Goal: Communication & Community: Answer question/provide support

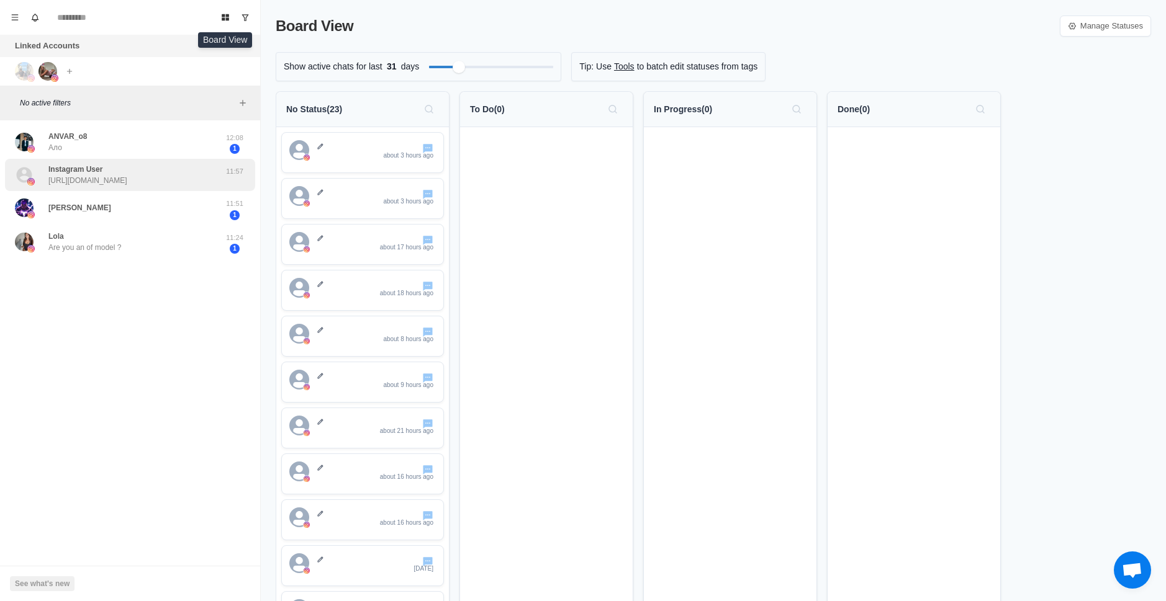
scroll to position [644, 0]
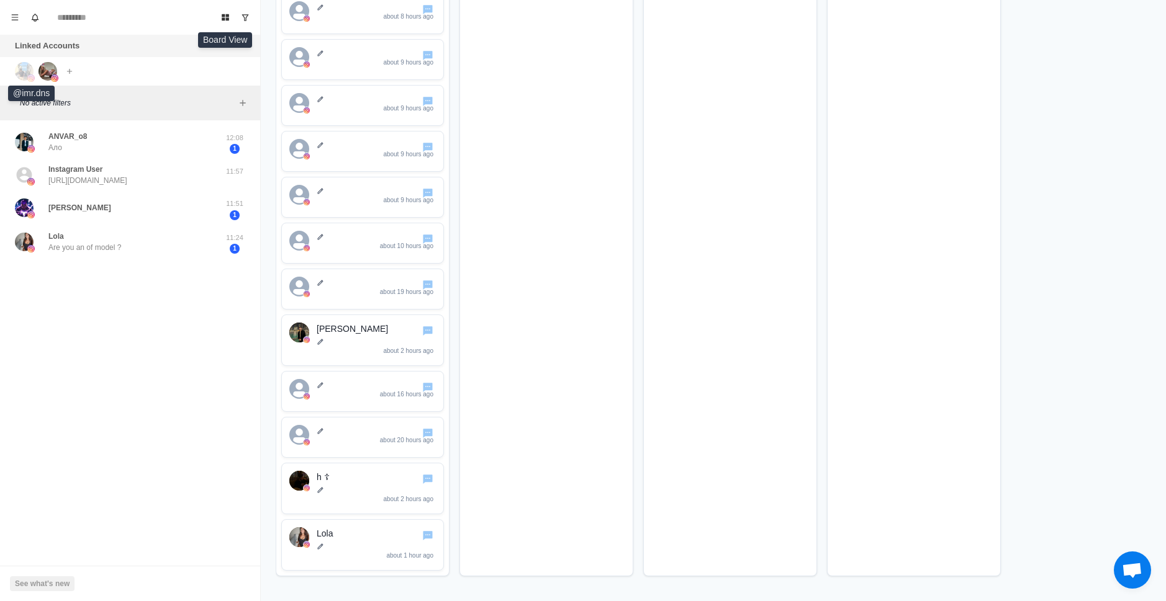
click at [24, 74] on img at bounding box center [24, 71] width 19 height 19
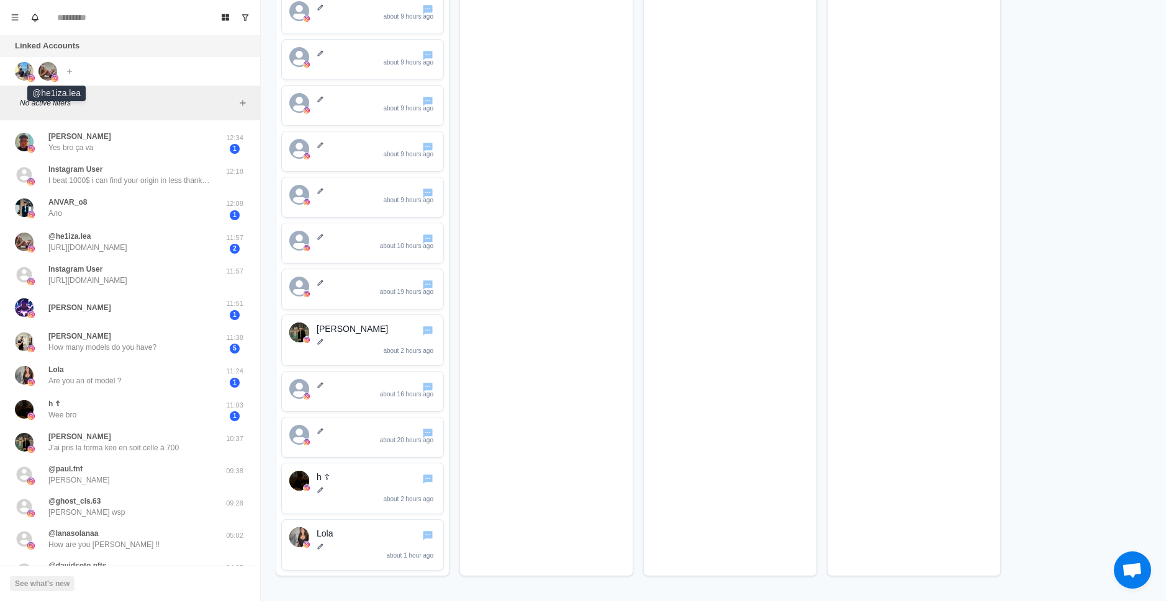
click at [44, 66] on img at bounding box center [47, 71] width 19 height 19
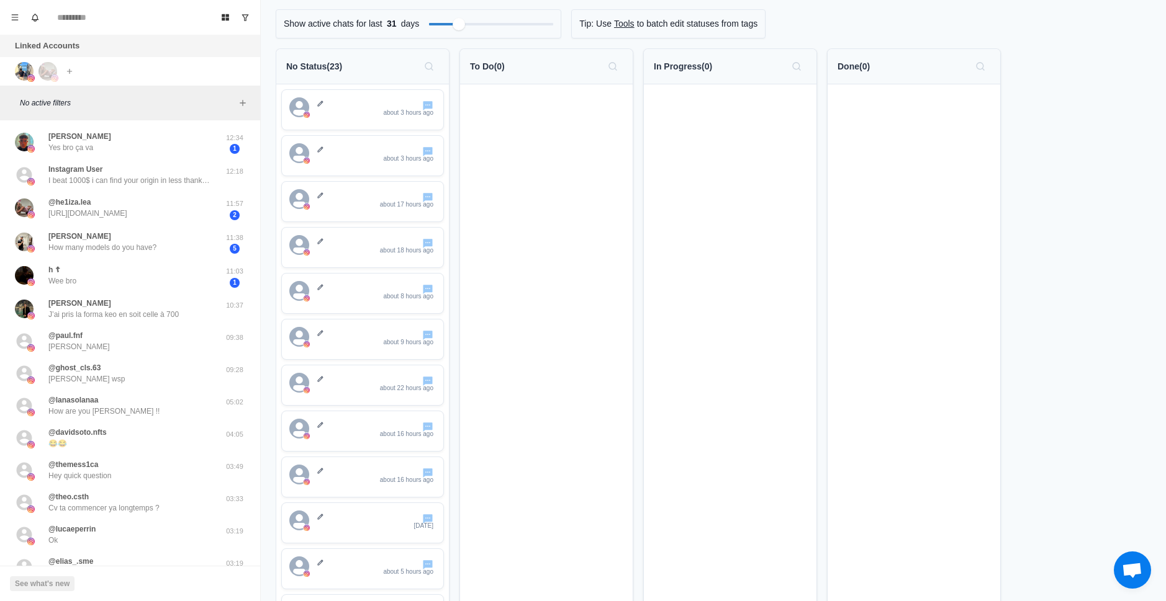
scroll to position [0, 0]
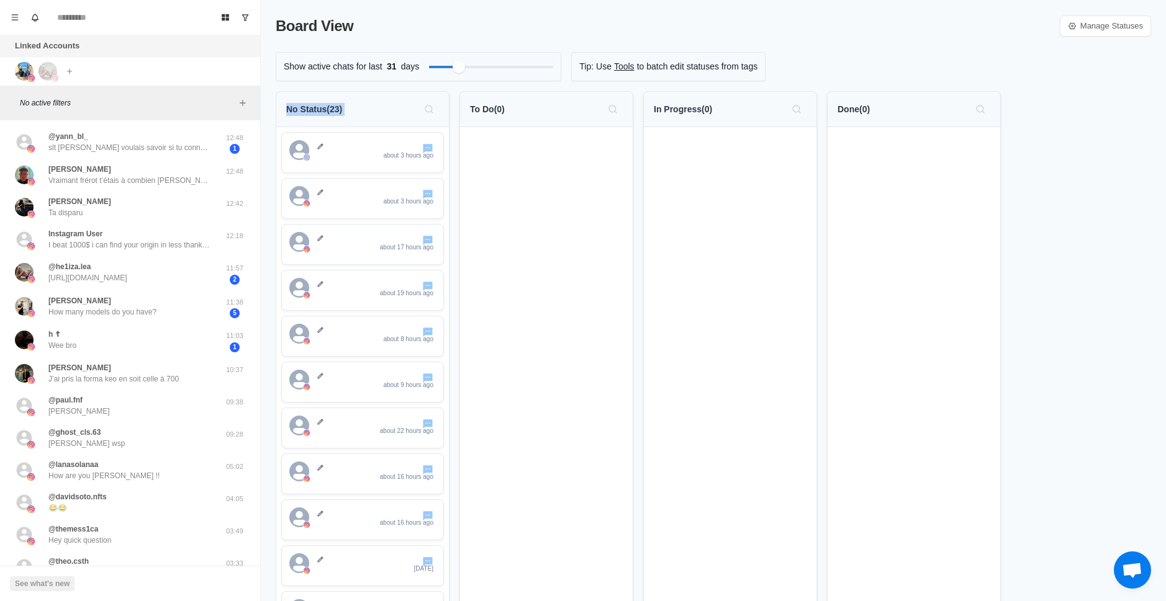
drag, startPoint x: 279, startPoint y: 127, endPoint x: 281, endPoint y: 135, distance: 8.2
drag, startPoint x: 384, startPoint y: 153, endPoint x: 158, endPoint y: 217, distance: 235.6
click at [158, 217] on div "Board View Tools Archived Chats Mark many as read Keyboard shortcuts Team Setti…" at bounding box center [583, 300] width 1166 height 601
click at [380, 120] on div "No Status ( 23 )" at bounding box center [362, 109] width 173 height 35
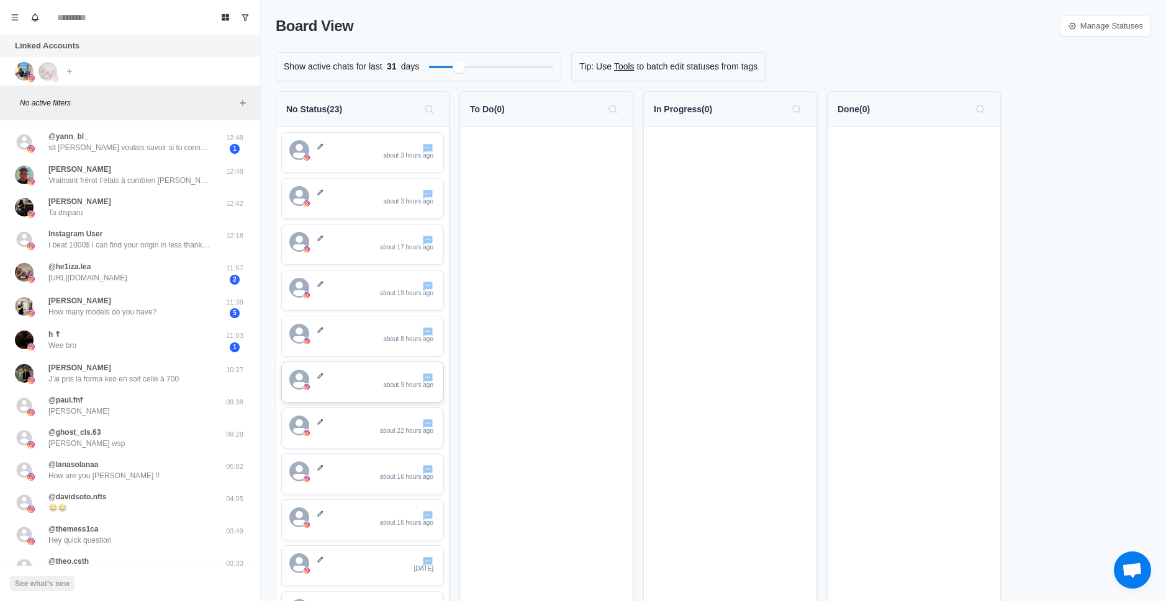
drag, startPoint x: 431, startPoint y: 397, endPoint x: 418, endPoint y: 399, distance: 13.2
click at [418, 399] on div "about 9 hours ago" at bounding box center [362, 382] width 163 height 41
drag, startPoint x: 328, startPoint y: 107, endPoint x: 320, endPoint y: 117, distance: 12.8
click at [320, 117] on div "No Status ( 23 )" at bounding box center [362, 109] width 153 height 20
click at [563, 37] on div "Board View Manage Statuses" at bounding box center [713, 26] width 875 height 22
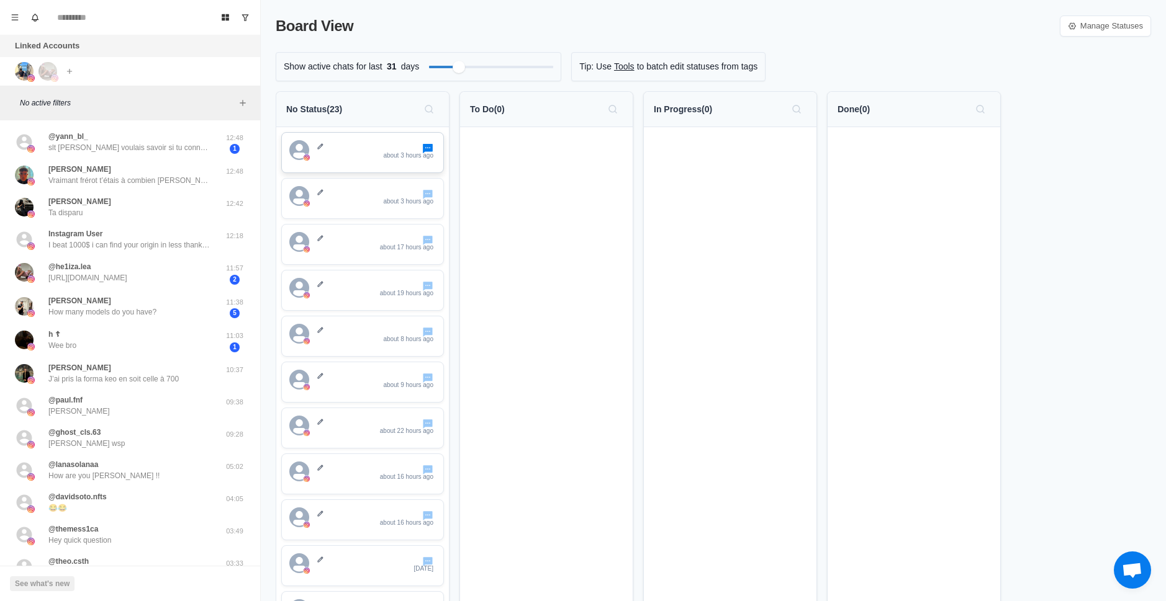
click at [433, 148] on icon "Go to chat" at bounding box center [428, 148] width 12 height 12
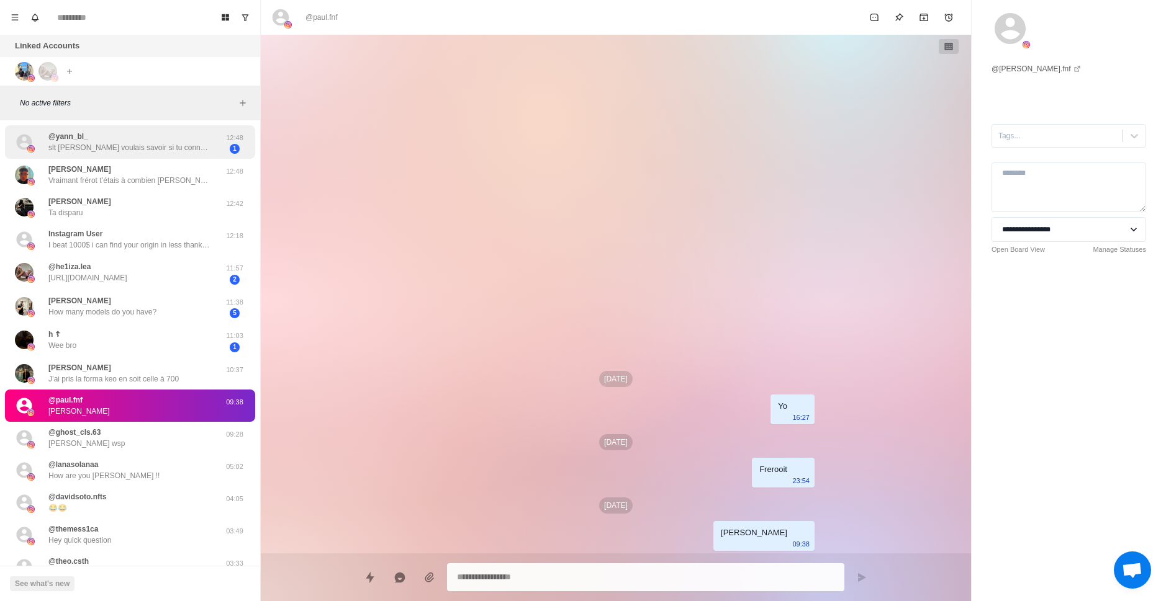
click at [200, 148] on p "slt [PERSON_NAME] voulais savoir si tu connaissait des bon canaux entraide ofm …" at bounding box center [128, 147] width 161 height 11
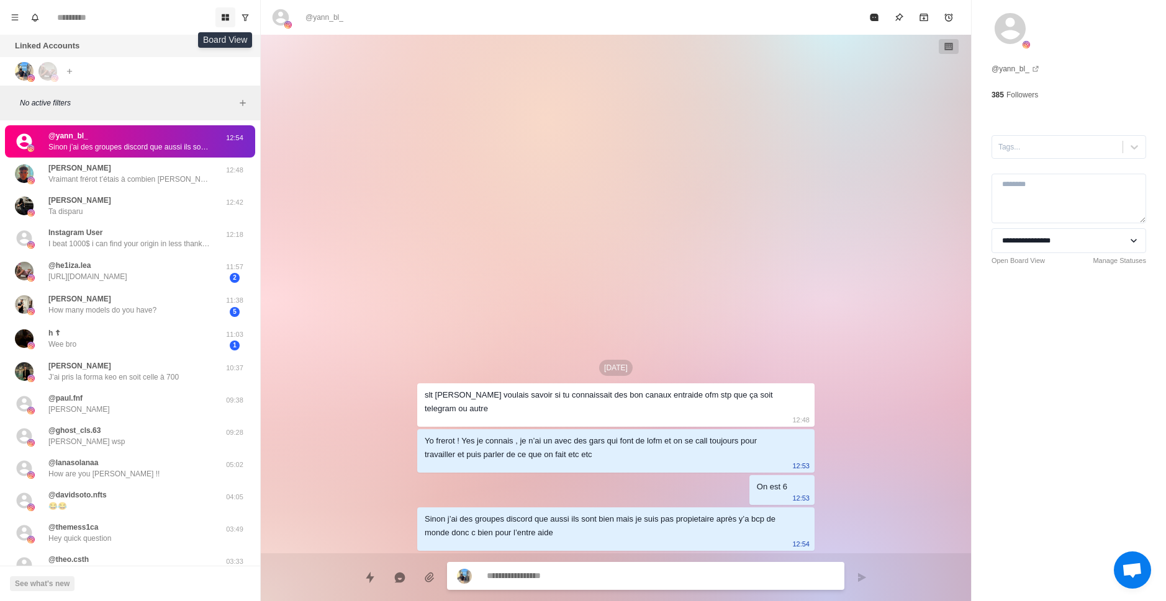
type textarea "*"
click at [223, 24] on button "Board View" at bounding box center [225, 17] width 20 height 20
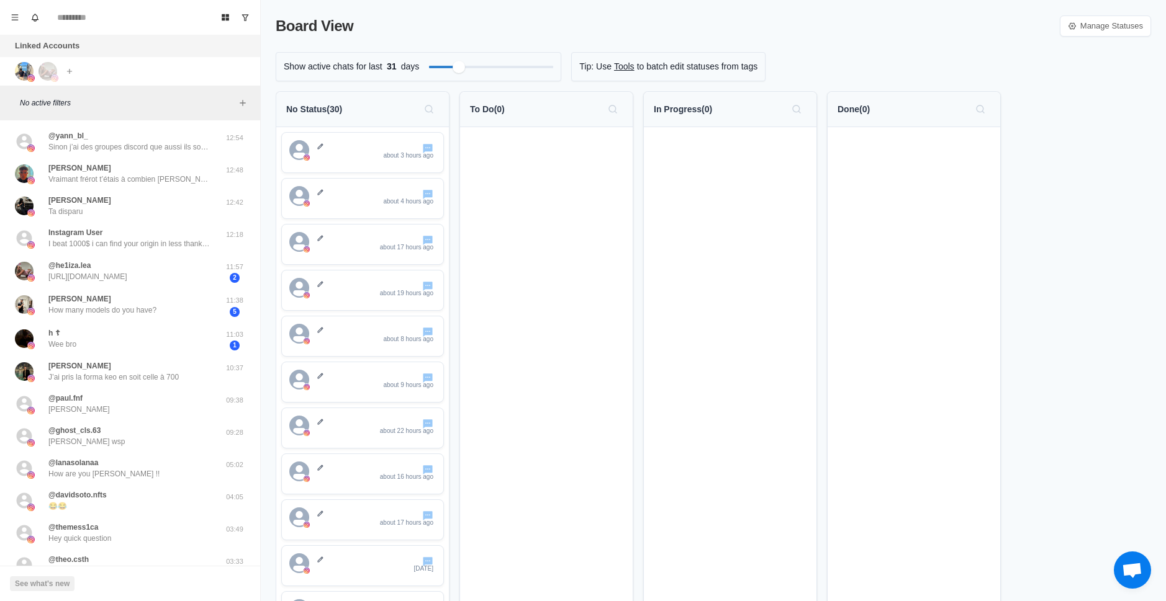
click at [215, 7] on button "Board View" at bounding box center [225, 17] width 20 height 20
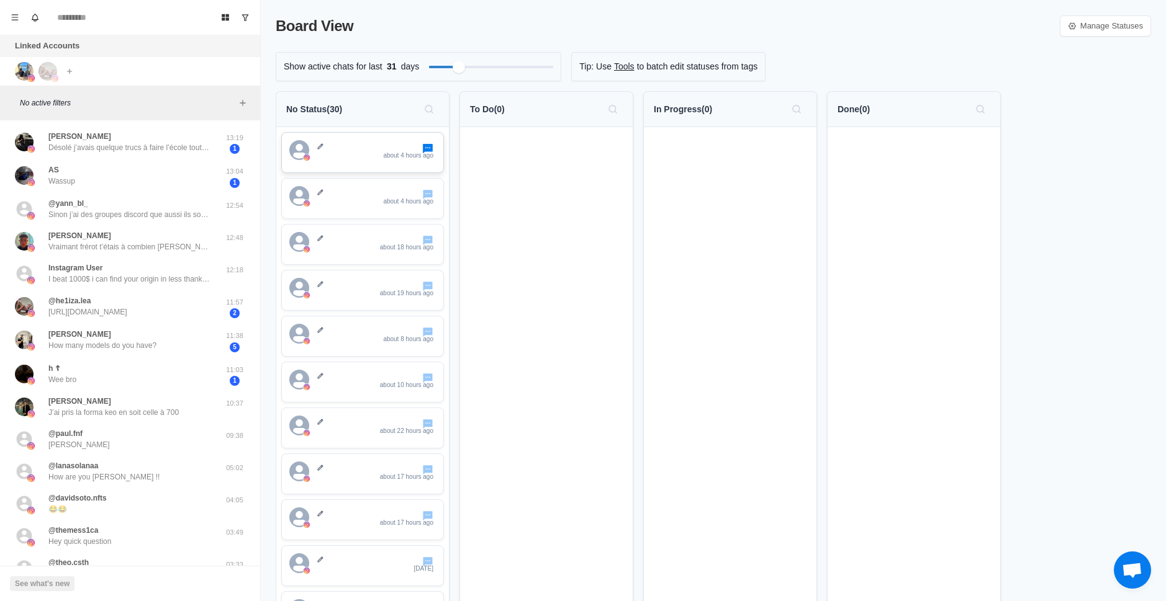
click at [427, 151] on icon "Go to chat" at bounding box center [428, 148] width 10 height 9
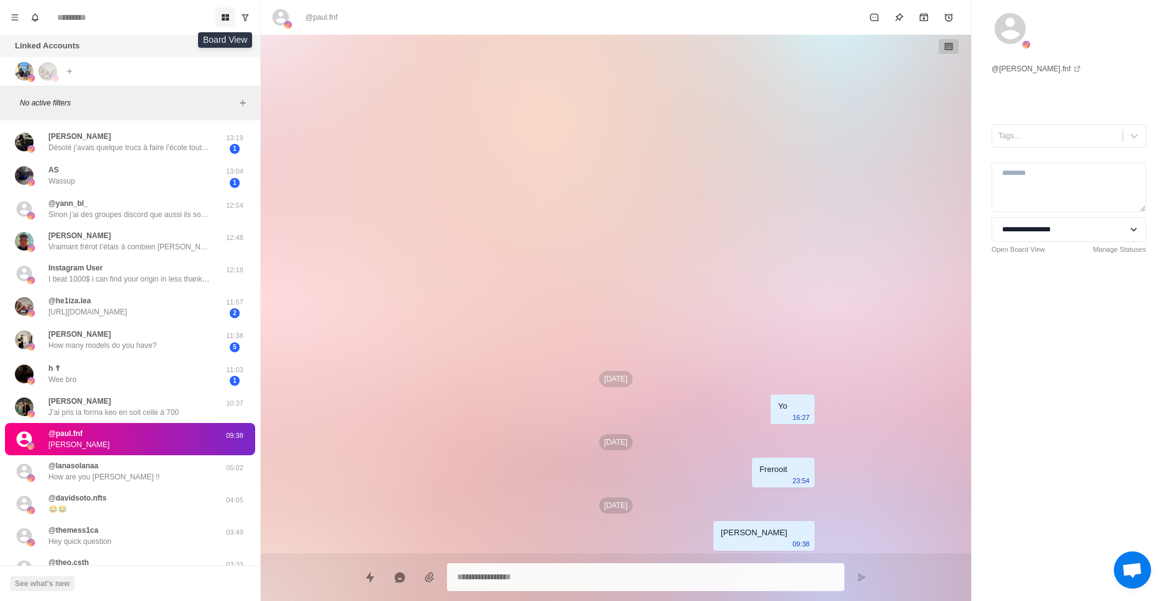
click at [229, 17] on icon "Board View" at bounding box center [225, 17] width 9 height 9
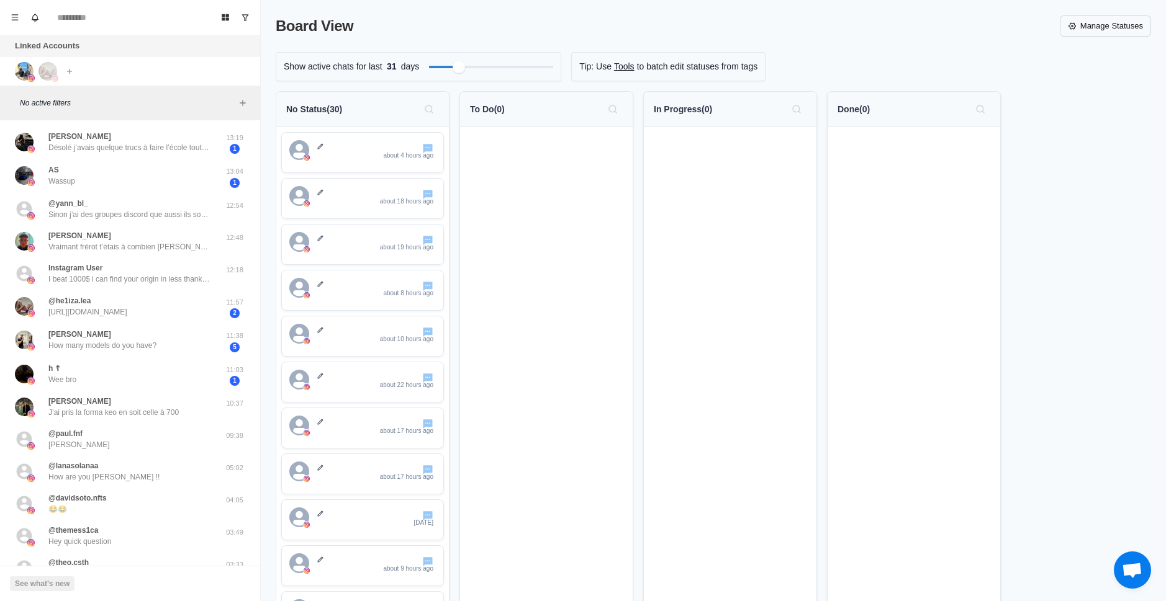
click at [1104, 32] on link "Manage Statuses" at bounding box center [1104, 26] width 91 height 21
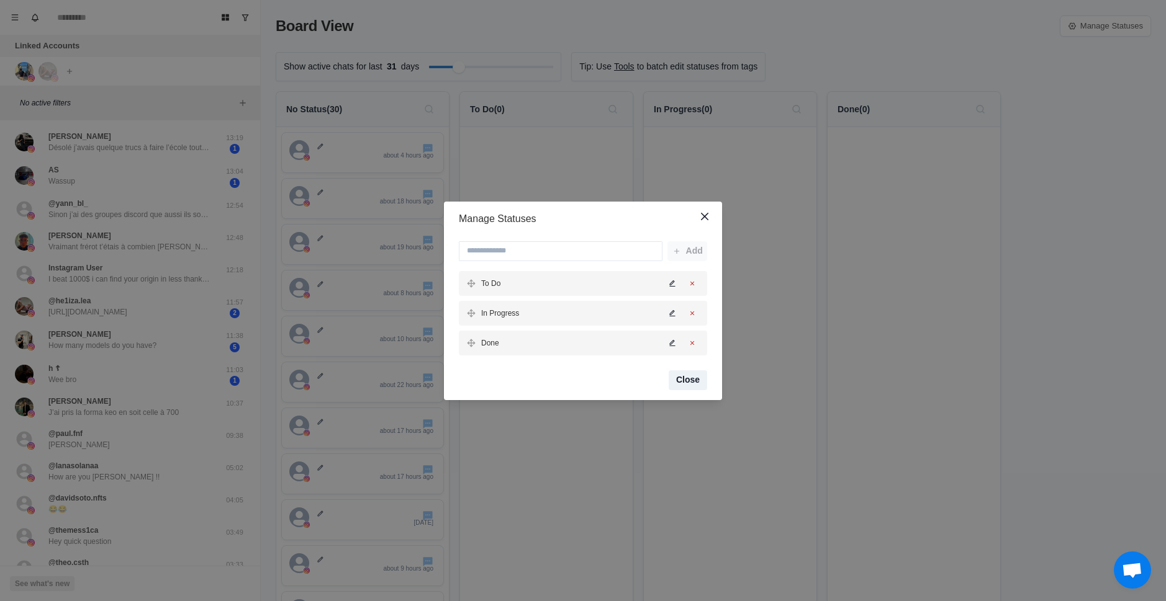
click at [695, 382] on button "Close" at bounding box center [687, 381] width 38 height 20
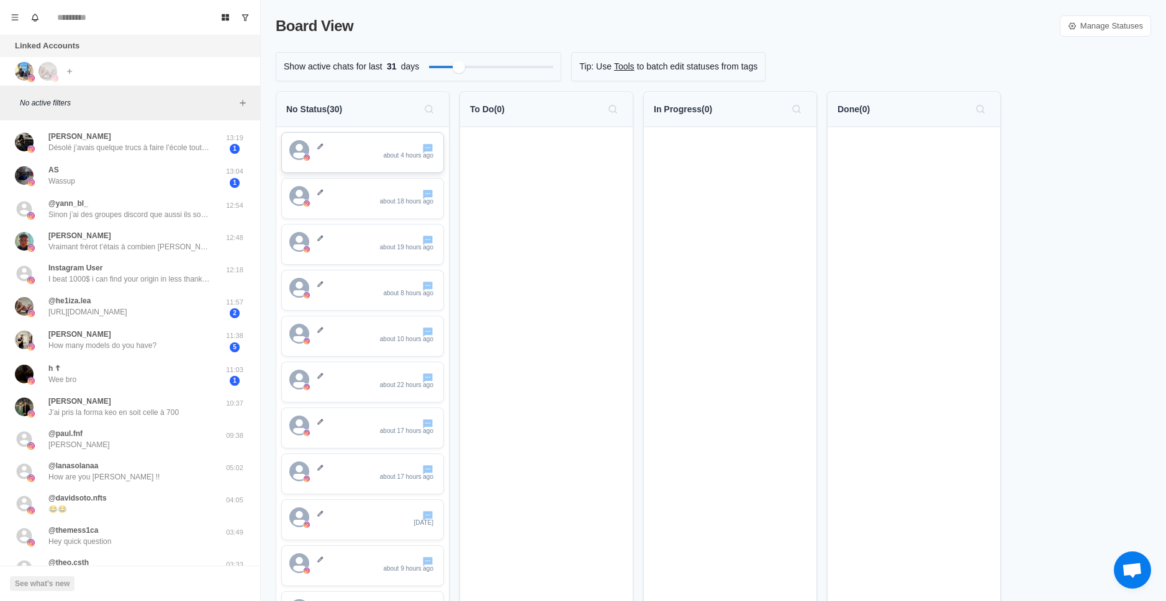
click at [356, 162] on div "about 4 hours ago" at bounding box center [376, 151] width 119 height 22
click at [424, 60] on div "Filter by activity days" at bounding box center [429, 67] width 14 height 14
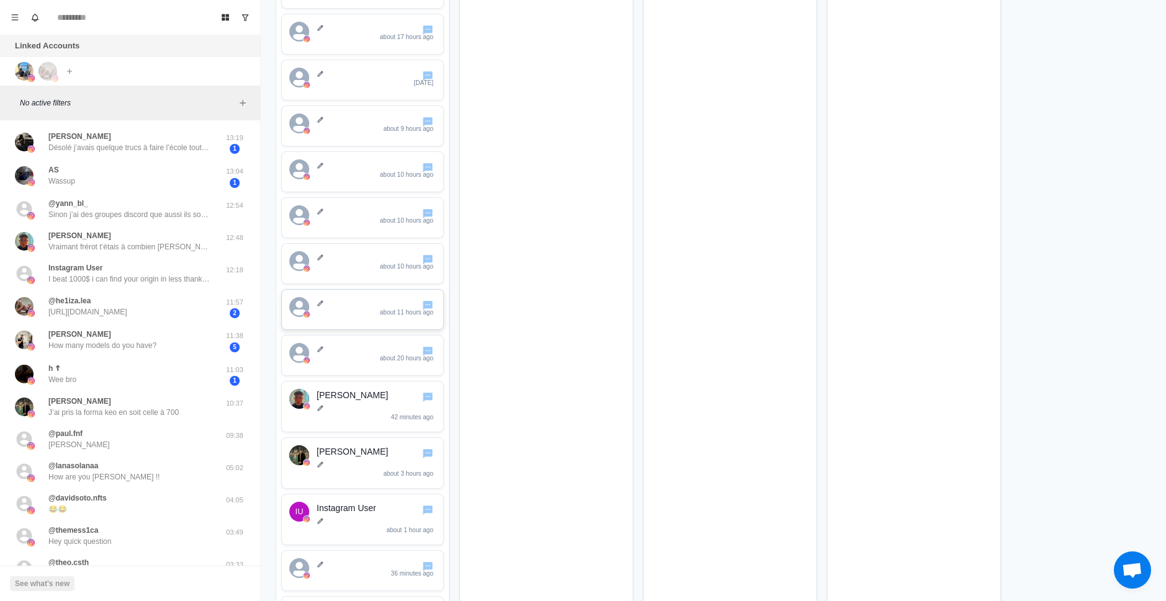
scroll to position [683, 0]
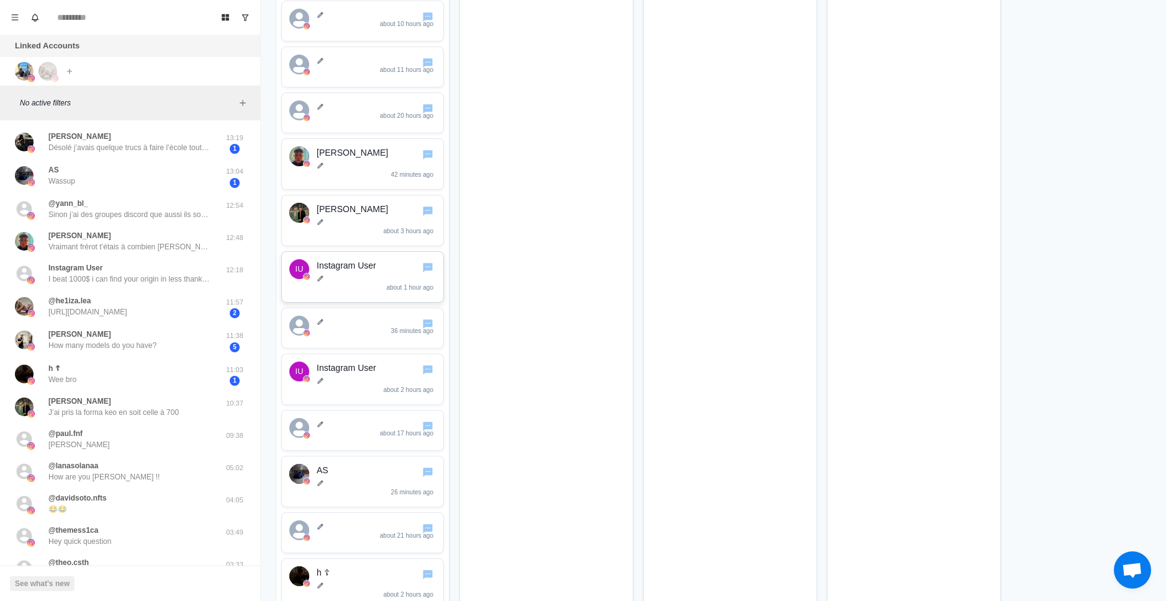
click at [370, 289] on div "Instagram User about 1 hour ago" at bounding box center [376, 276] width 119 height 35
click at [385, 273] on div "Instagram User about 1 hour ago" at bounding box center [376, 276] width 119 height 35
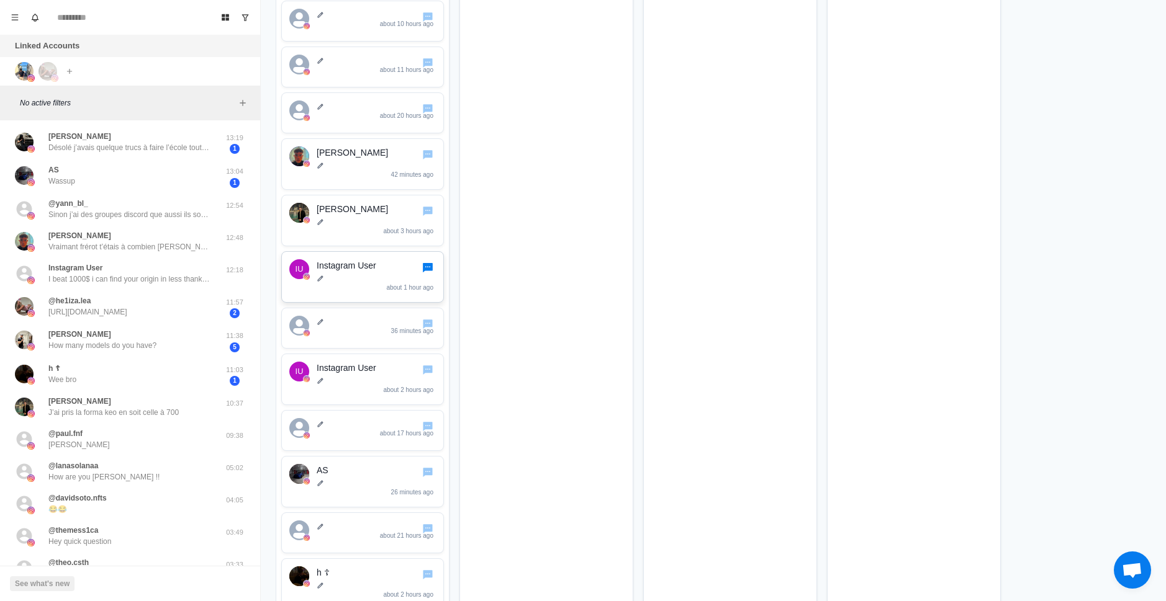
click at [429, 272] on icon "Go to chat" at bounding box center [428, 267] width 12 height 12
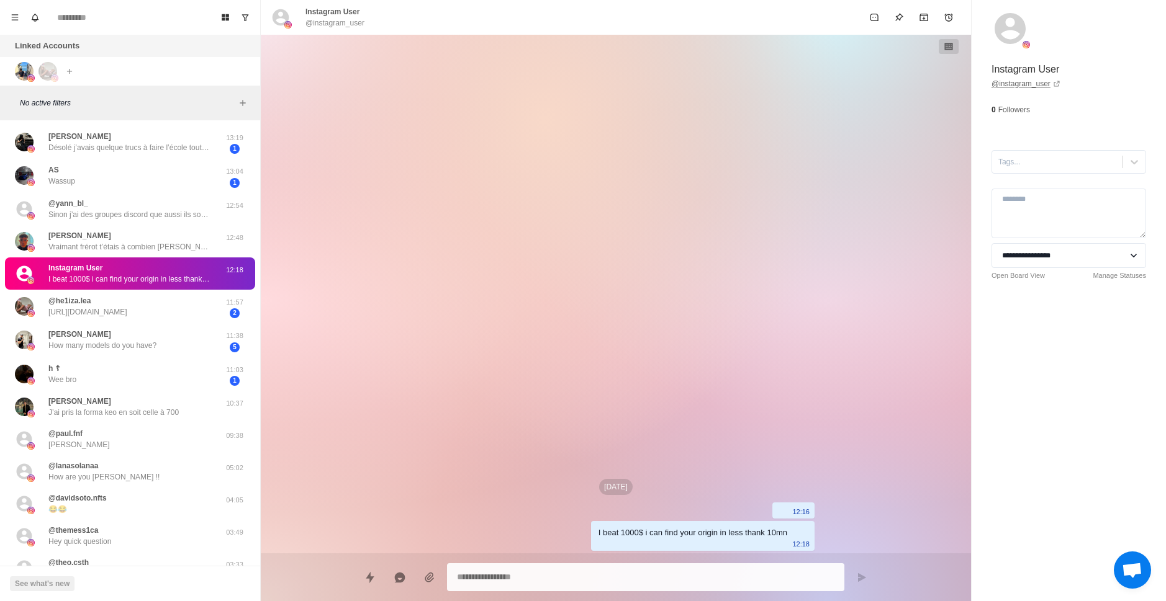
click at [1042, 85] on link "@ instagram_user" at bounding box center [1025, 83] width 69 height 11
click at [228, 17] on icon "Board View" at bounding box center [225, 17] width 9 height 9
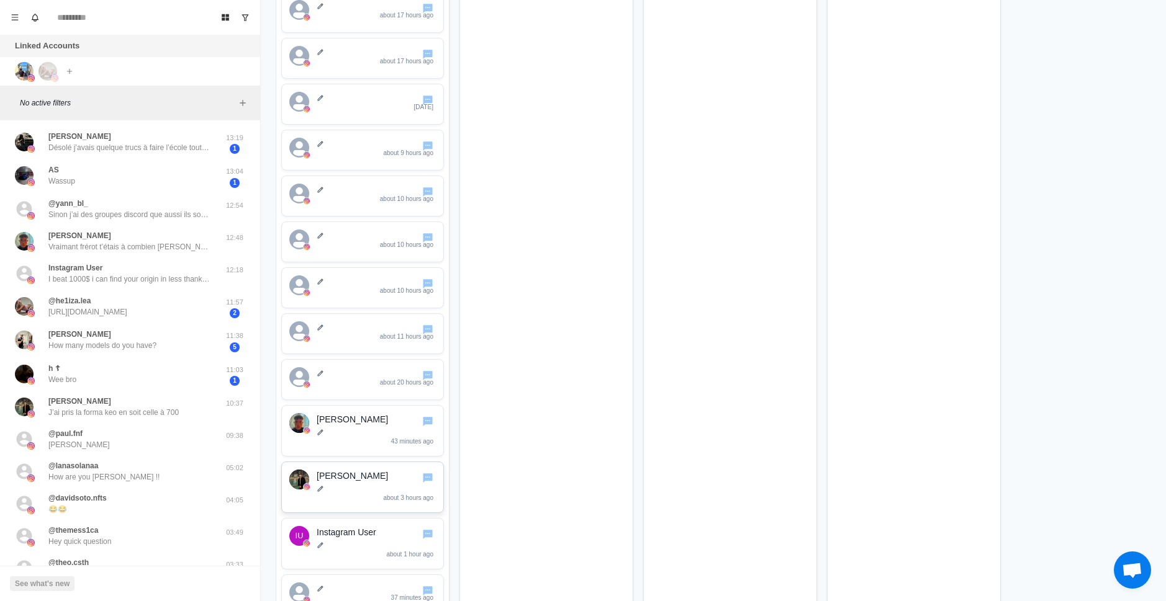
scroll to position [497, 0]
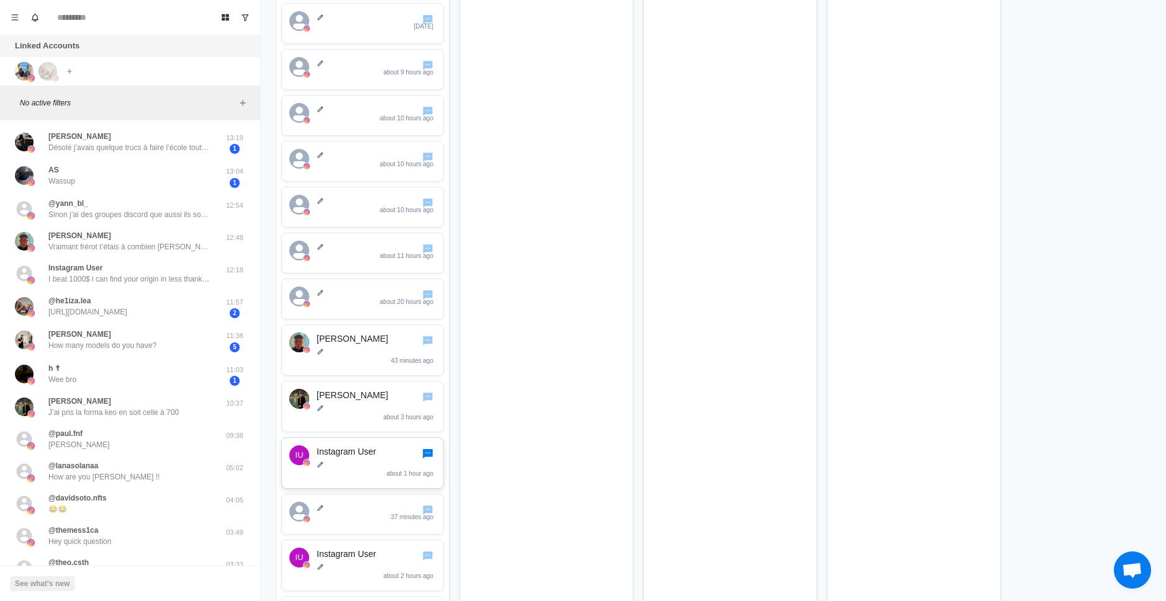
click at [430, 456] on icon "Go to chat" at bounding box center [428, 453] width 10 height 9
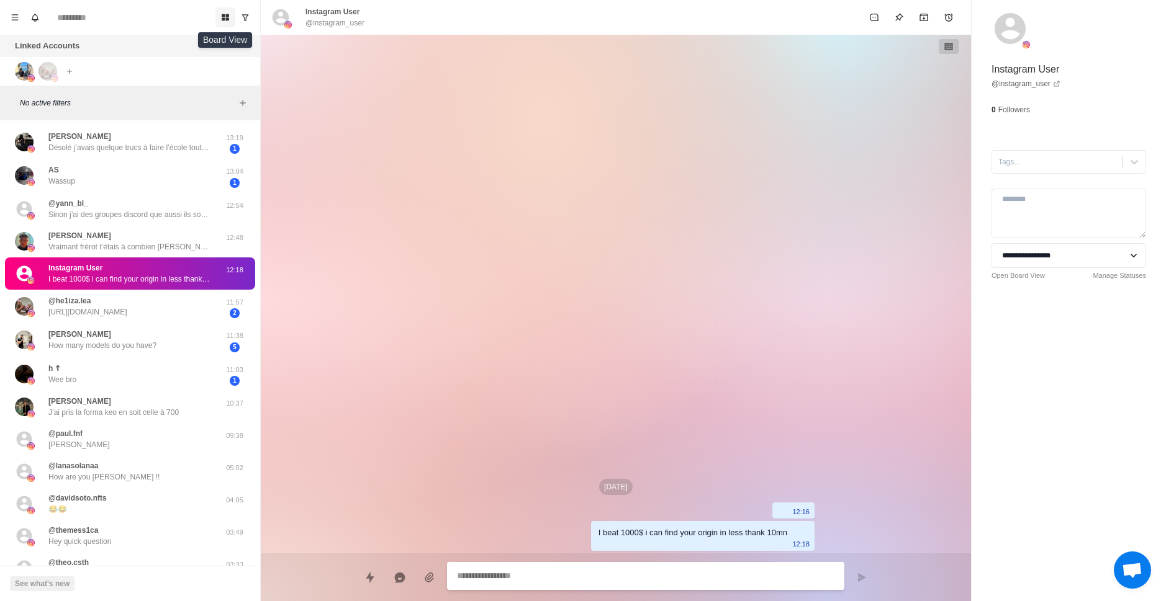
click at [227, 17] on icon "Board View" at bounding box center [225, 17] width 7 height 7
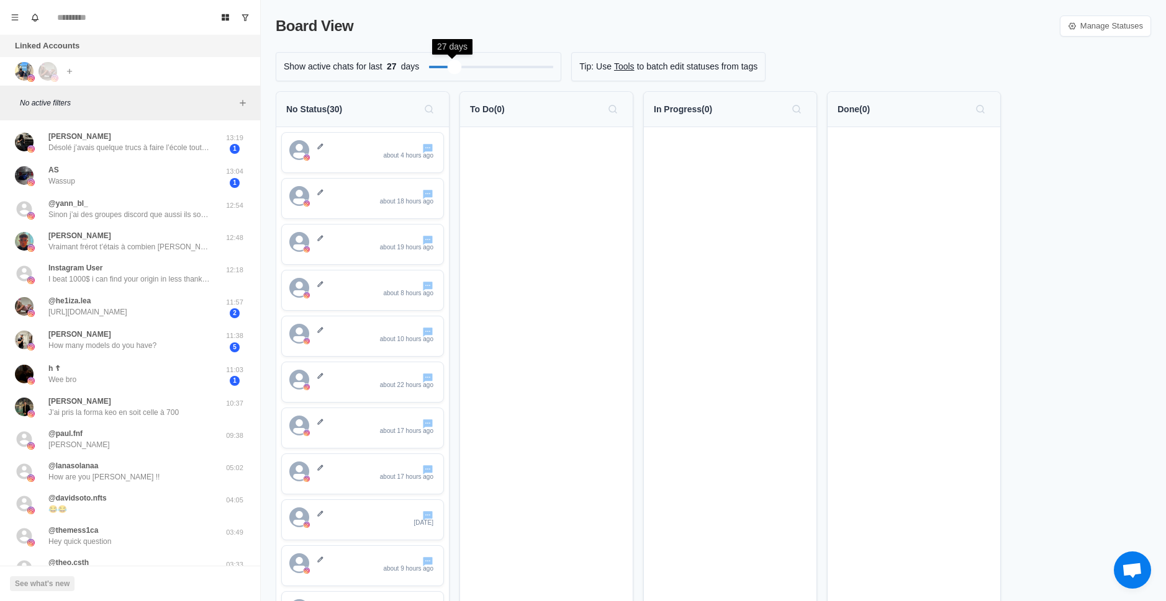
click at [452, 71] on div "Filter by activity days" at bounding box center [454, 67] width 14 height 14
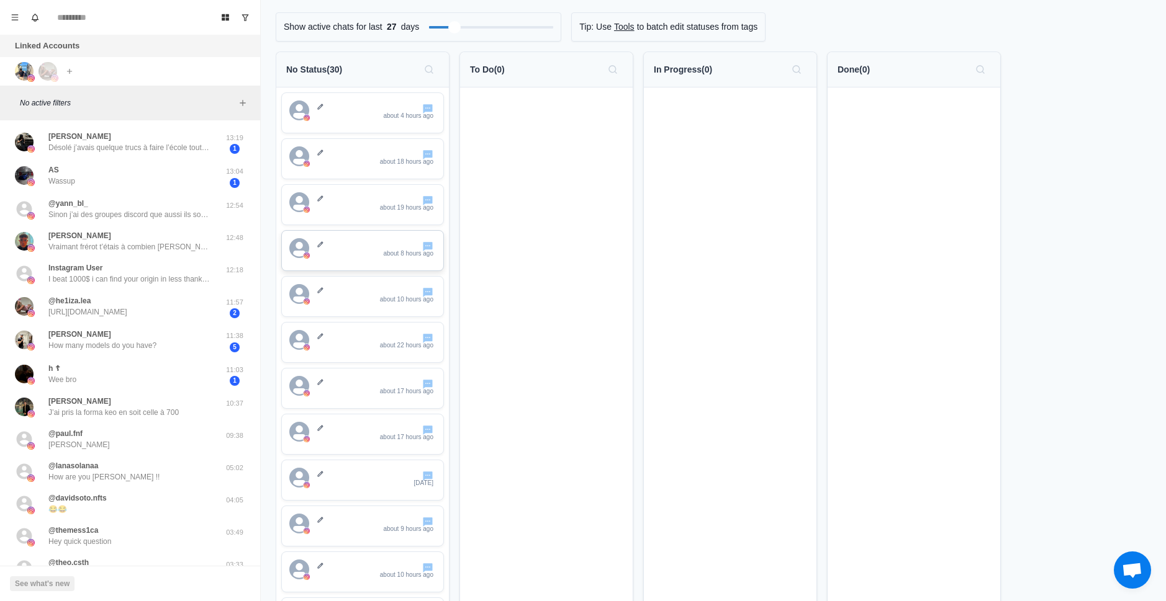
scroll to position [62, 0]
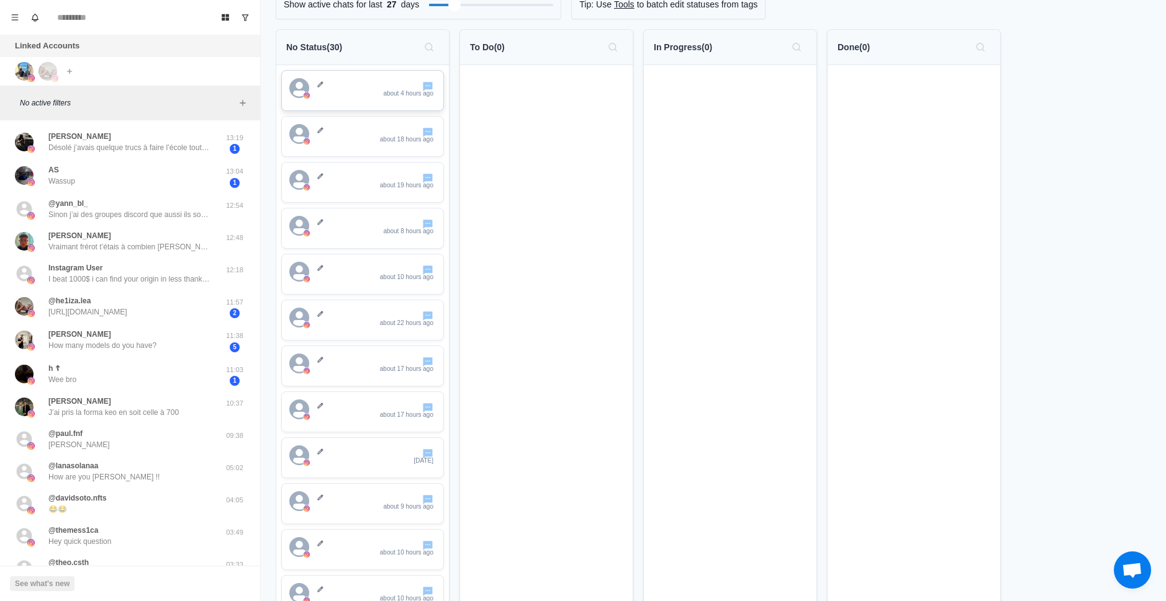
click at [392, 90] on p "about 4 hours ago" at bounding box center [408, 93] width 50 height 9
click at [429, 87] on icon "Go to chat" at bounding box center [428, 86] width 10 height 9
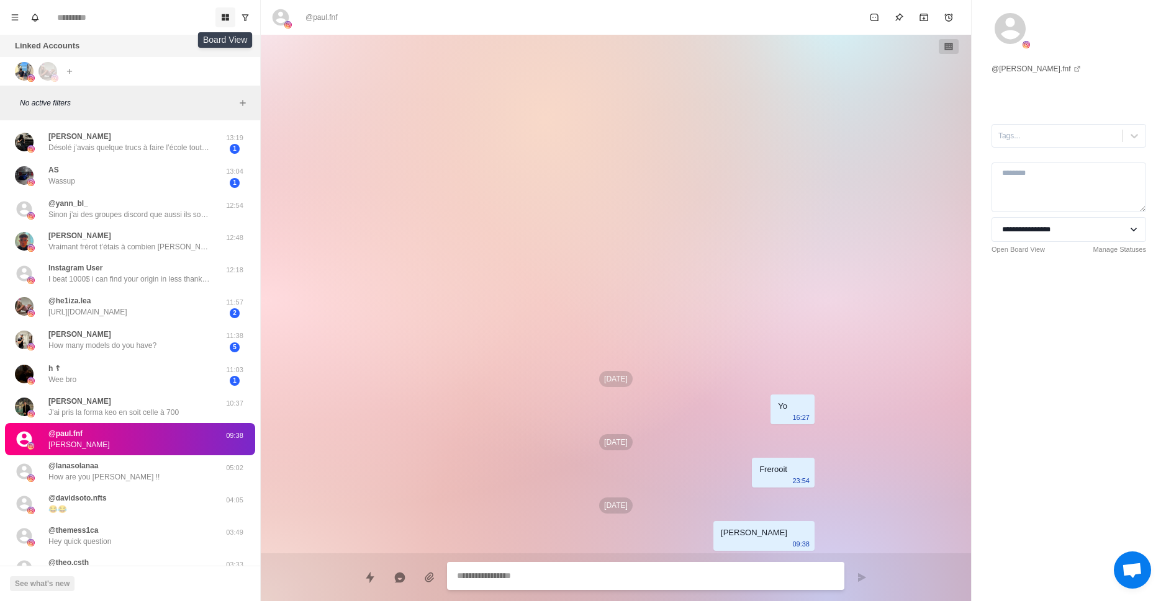
type textarea "*"
click at [228, 21] on icon "Board View" at bounding box center [225, 17] width 9 height 9
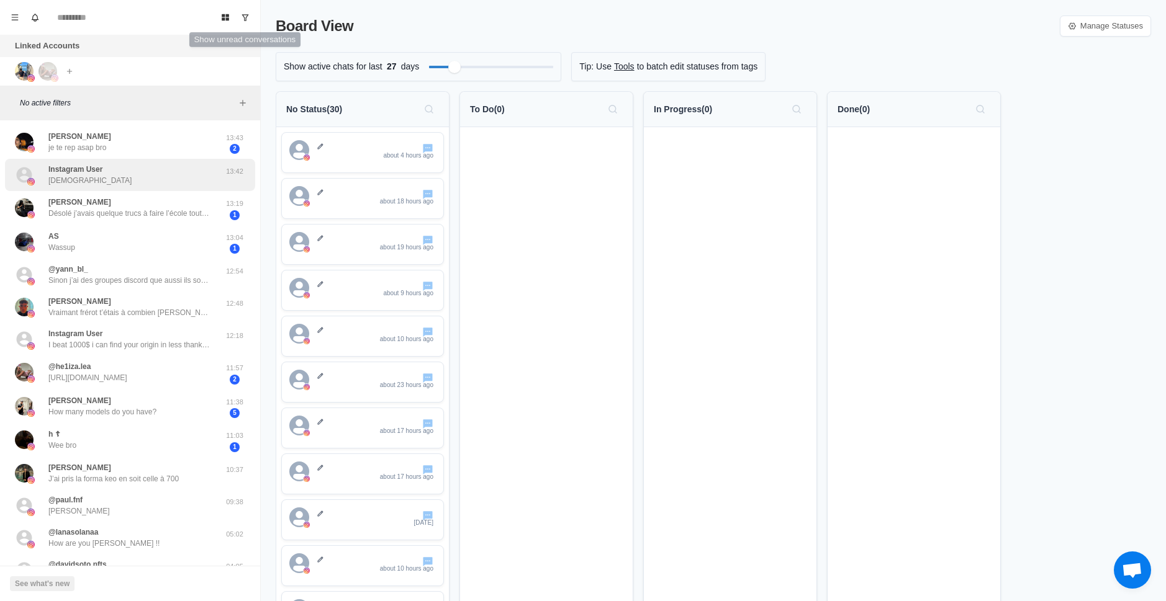
click at [103, 181] on div "Instagram User Ish" at bounding box center [117, 175] width 204 height 22
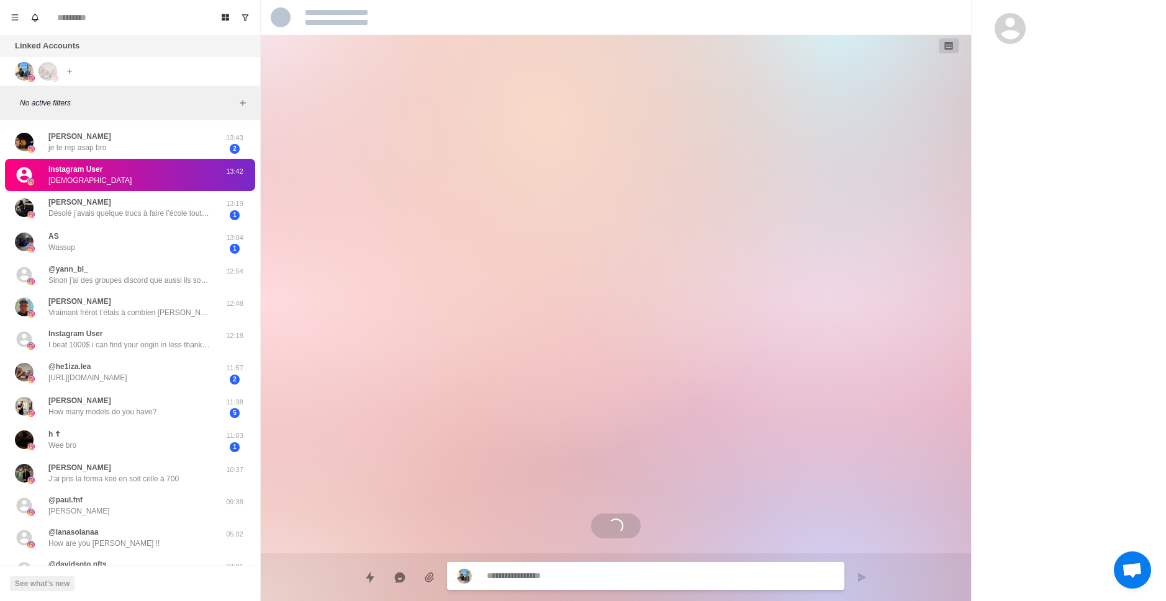
scroll to position [425, 0]
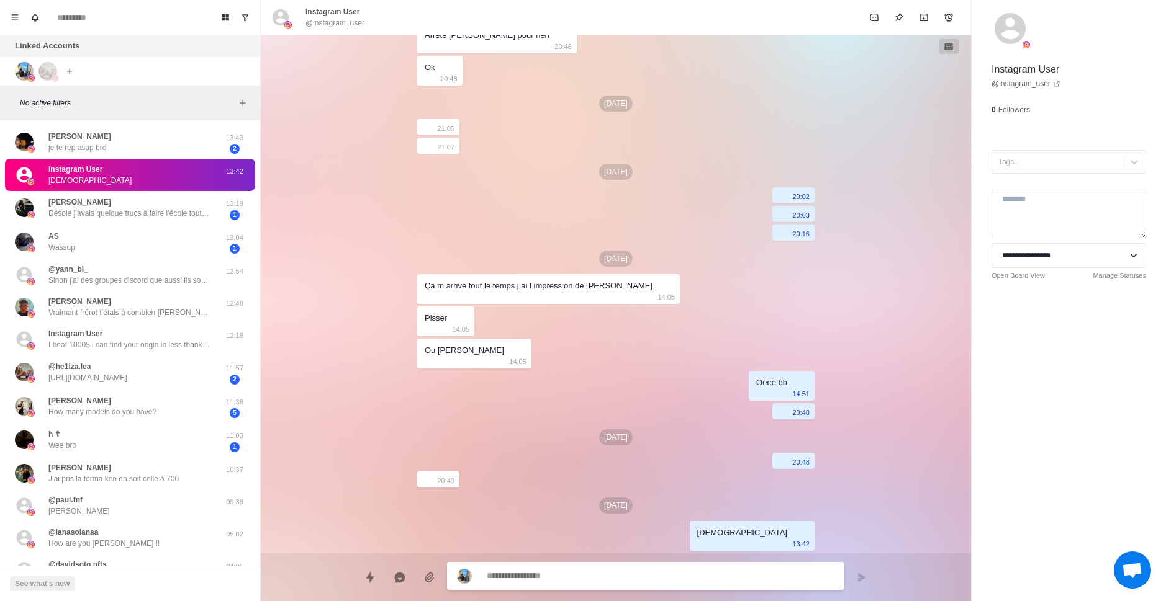
type textarea "*"
drag, startPoint x: 122, startPoint y: 117, endPoint x: 215, endPoint y: 20, distance: 133.9
click at [219, 17] on button "Board View" at bounding box center [225, 17] width 20 height 20
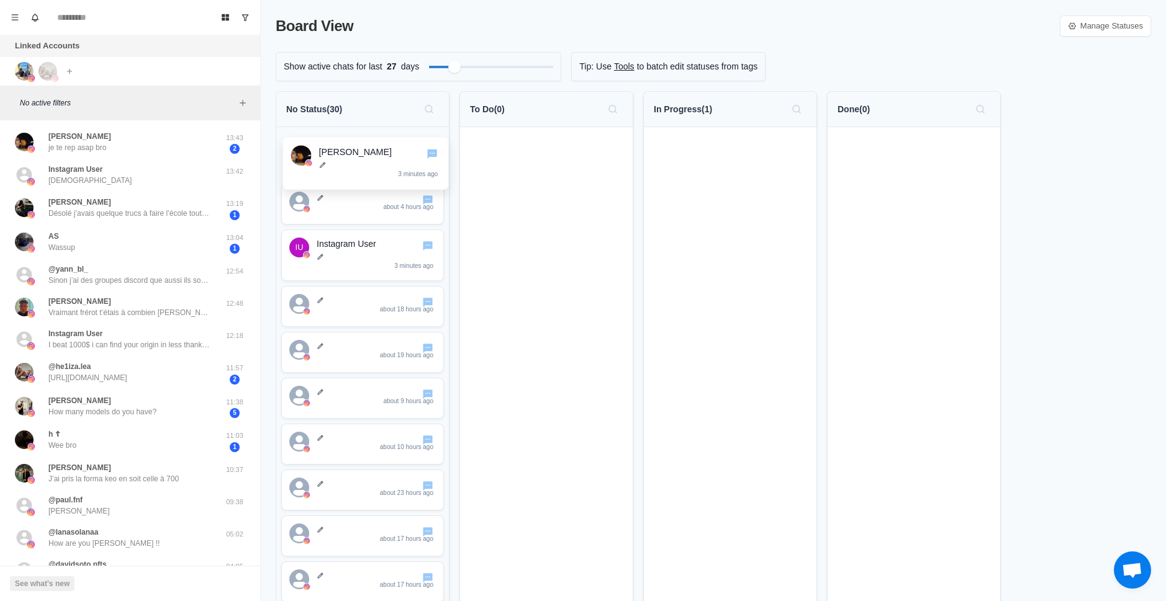
drag, startPoint x: 729, startPoint y: 155, endPoint x: 363, endPoint y: 164, distance: 365.7
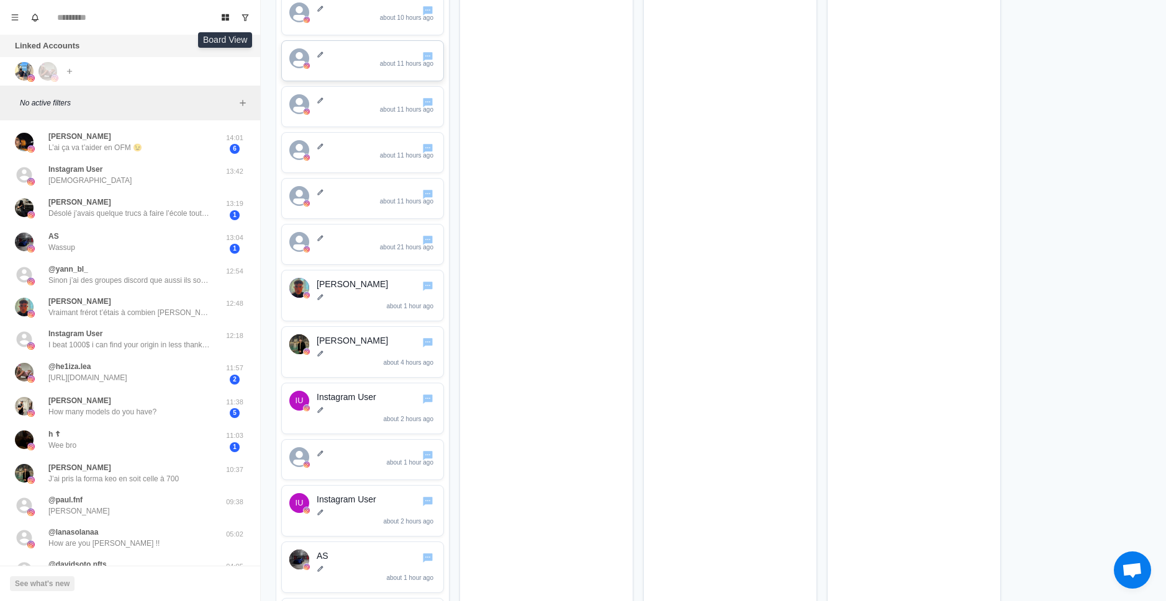
scroll to position [807, 0]
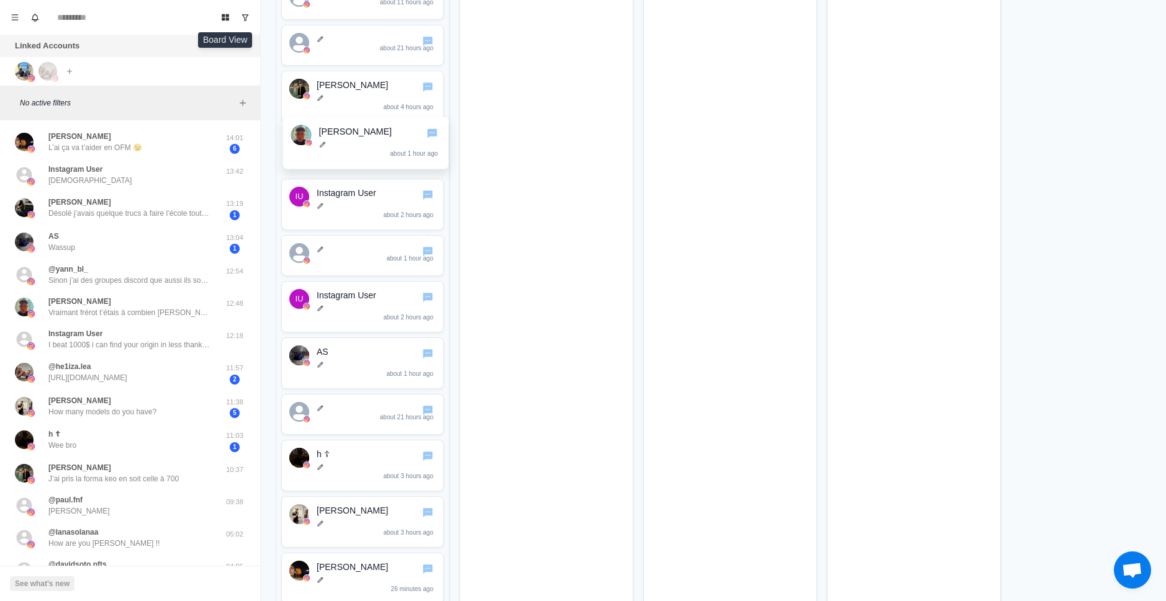
drag, startPoint x: 359, startPoint y: 109, endPoint x: 357, endPoint y: 161, distance: 52.2
click at [357, 161] on div "about 5 hours ago IU Instagram User 27 minutes ago about 19 hours ago about 20 …" at bounding box center [362, 103] width 173 height 1566
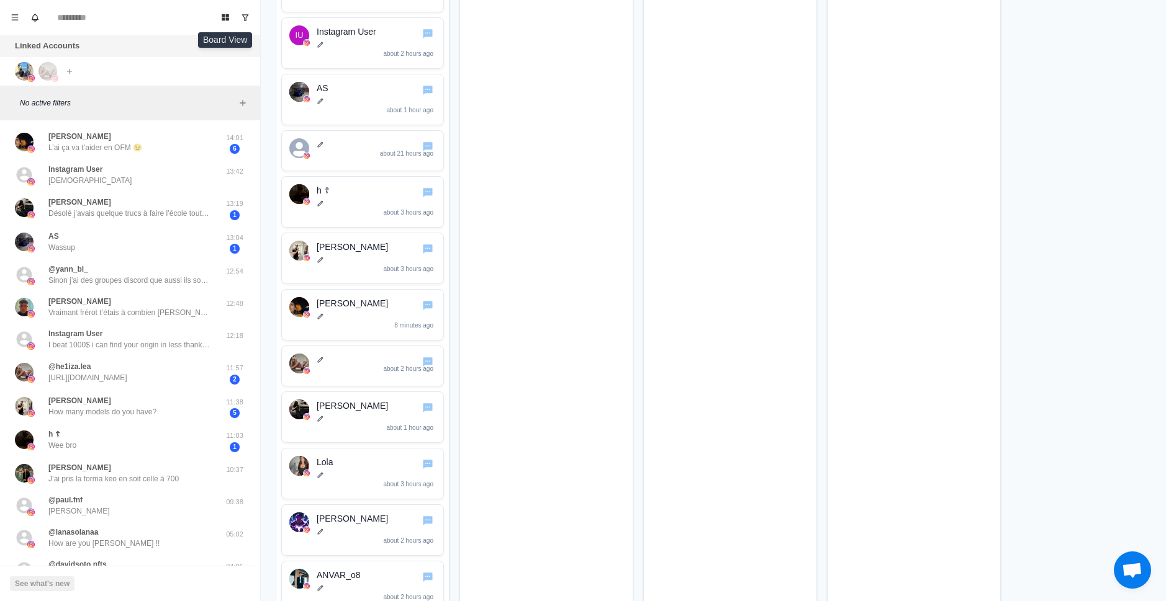
scroll to position [1055, 0]
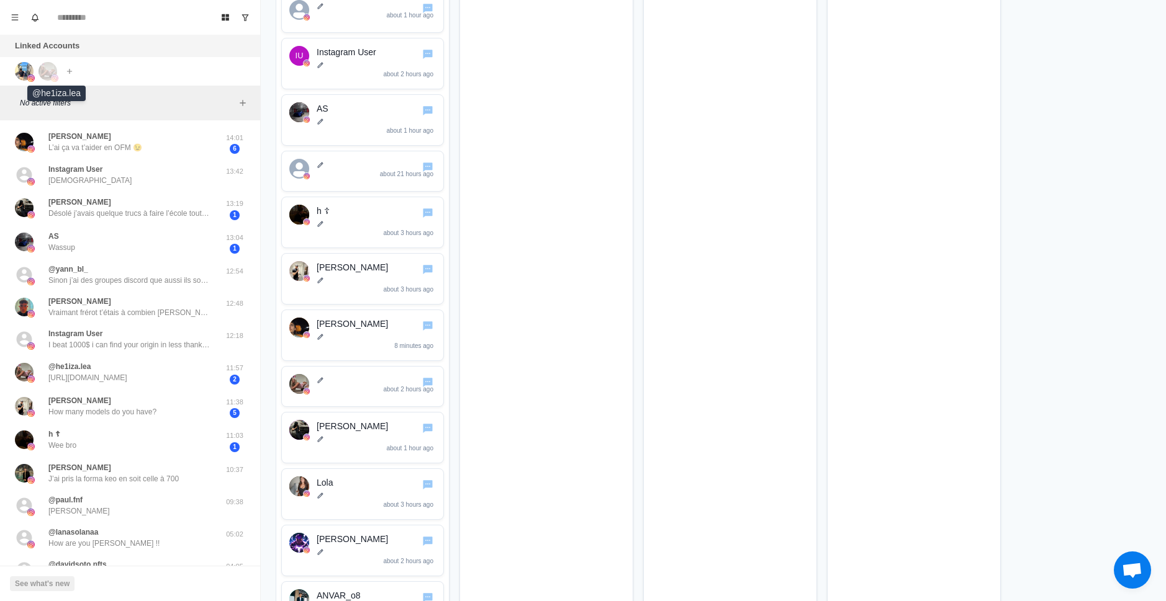
click at [45, 73] on img at bounding box center [47, 71] width 19 height 19
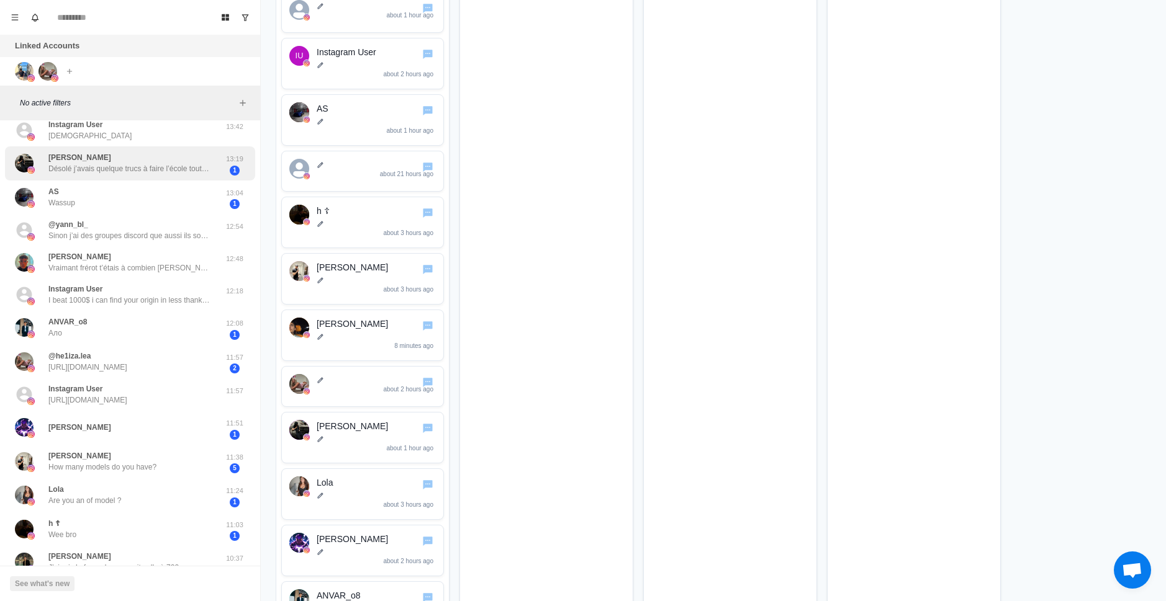
scroll to position [0, 0]
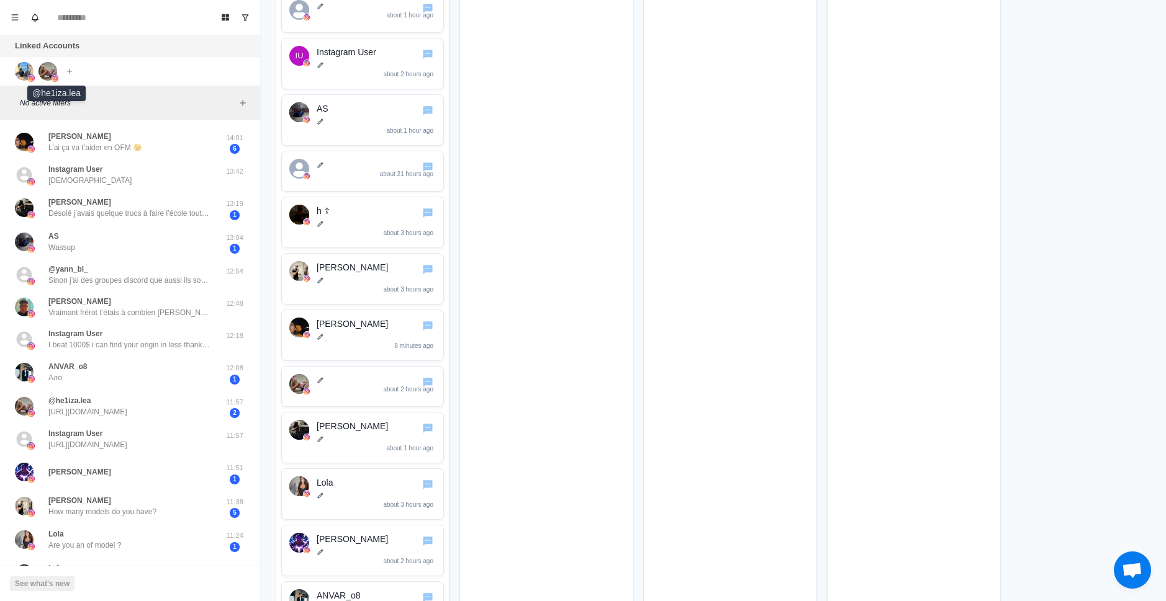
click at [47, 73] on img at bounding box center [47, 71] width 19 height 19
